Goal: Find specific page/section: Find specific page/section

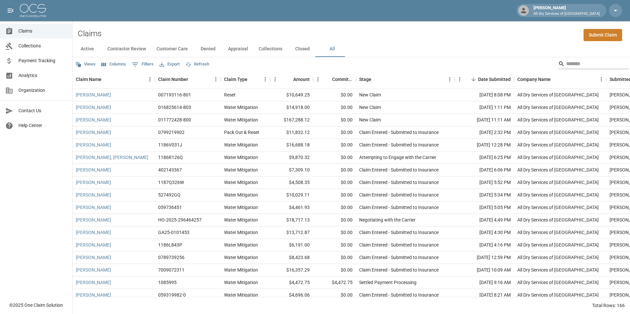
drag, startPoint x: 0, startPoint y: 0, endPoint x: 575, endPoint y: 67, distance: 578.8
click at [575, 67] on input "Search" at bounding box center [592, 64] width 53 height 11
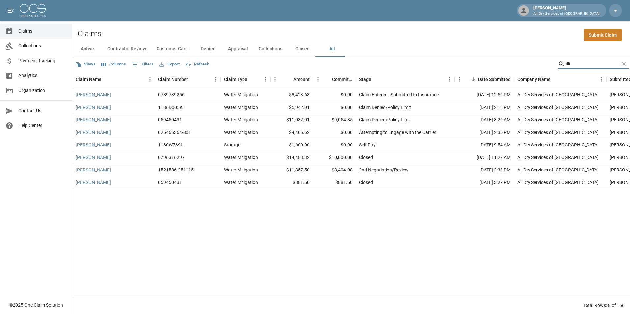
type input "*"
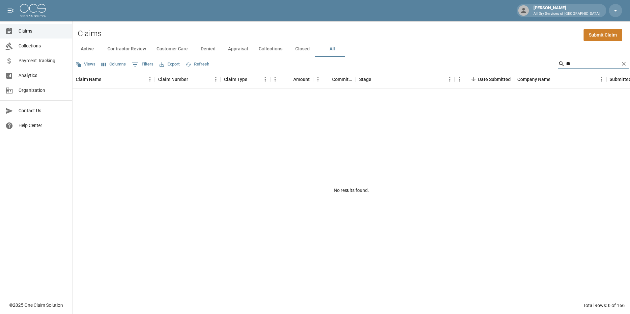
type input "*"
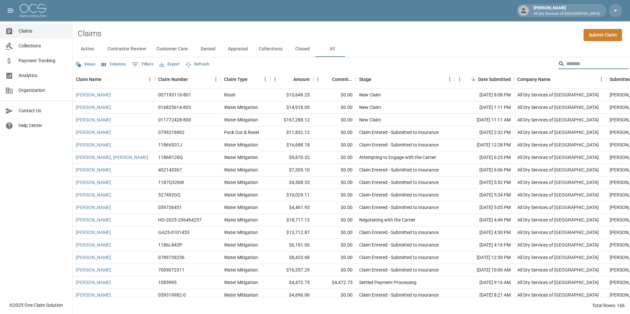
click at [579, 63] on input "Search" at bounding box center [592, 64] width 53 height 11
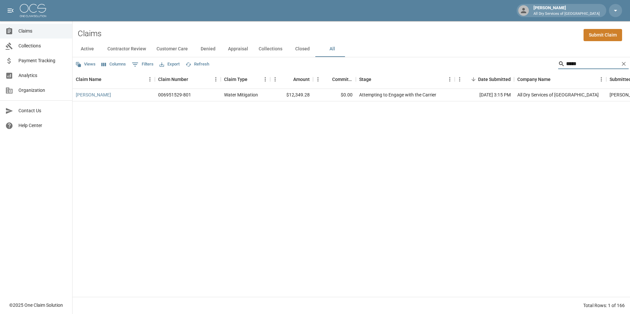
type input "*****"
click at [113, 96] on div "[PERSON_NAME]" at bounding box center [113, 95] width 82 height 13
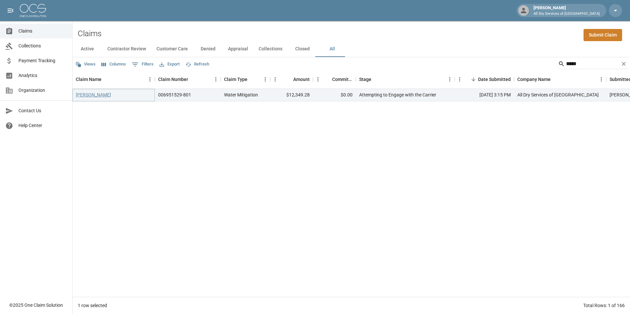
click at [95, 95] on link "[PERSON_NAME]" at bounding box center [93, 95] width 35 height 7
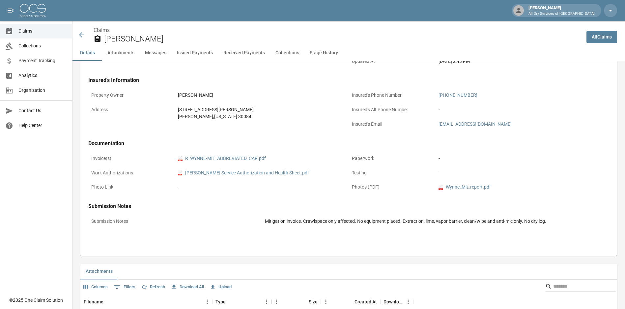
scroll to position [198, 0]
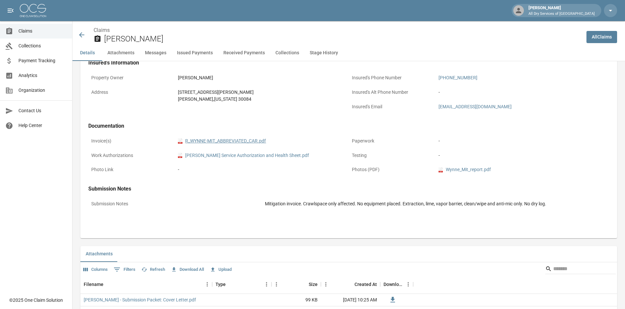
click at [237, 142] on link "pdf R_WYNNE-MIT_ABBREVIATED_CAR.pdf" at bounding box center [222, 141] width 88 height 7
click at [41, 29] on span "Claims" at bounding box center [42, 31] width 48 height 7
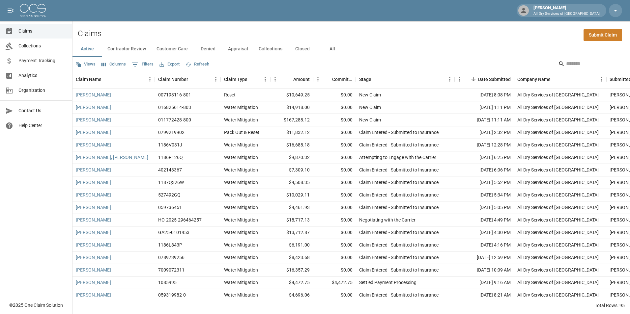
click at [584, 63] on input "Search" at bounding box center [592, 64] width 53 height 11
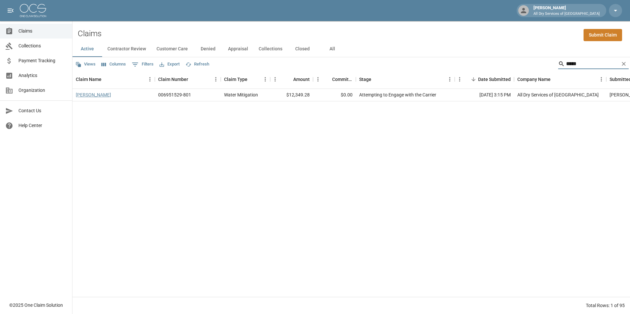
type input "*****"
click at [97, 98] on link "[PERSON_NAME]" at bounding box center [93, 95] width 35 height 7
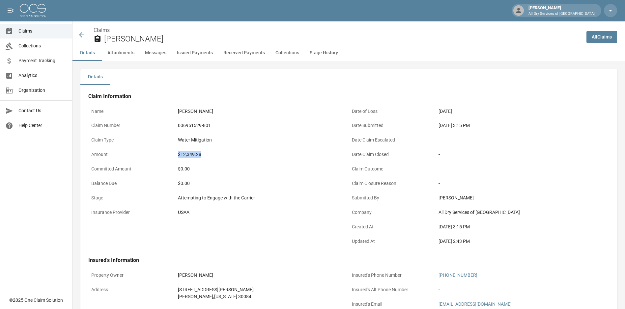
drag, startPoint x: 209, startPoint y: 154, endPoint x: 173, endPoint y: 151, distance: 36.0
click at [173, 151] on div "Amount $12,349.28" at bounding box center [218, 155] width 261 height 14
click at [280, 180] on div "$0.00" at bounding box center [262, 183] width 174 height 13
drag, startPoint x: 267, startPoint y: 199, endPoint x: 172, endPoint y: 205, distance: 95.4
click at [172, 205] on div "Stage Attempting to Engage with the Carrier" at bounding box center [218, 199] width 261 height 14
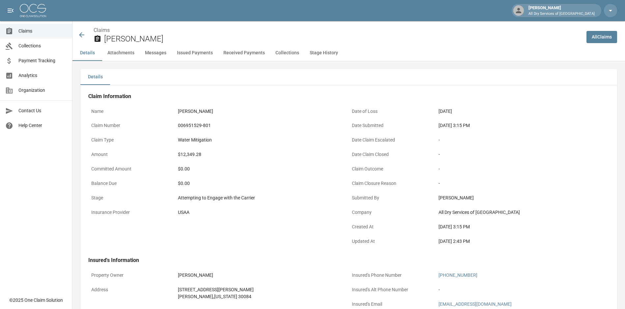
click at [312, 142] on div "Water Mitigation" at bounding box center [262, 140] width 168 height 7
click at [31, 28] on span "Claims" at bounding box center [42, 31] width 48 height 7
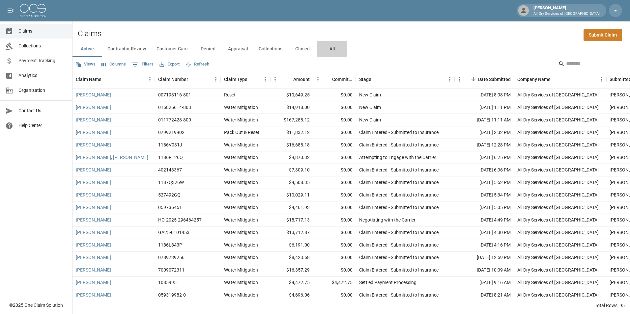
click at [329, 48] on button "All" at bounding box center [332, 49] width 30 height 16
click at [583, 65] on input "Search" at bounding box center [592, 64] width 53 height 11
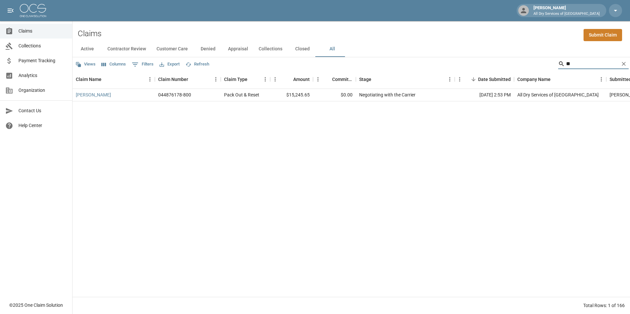
type input "*"
